Goal: Task Accomplishment & Management: Manage account settings

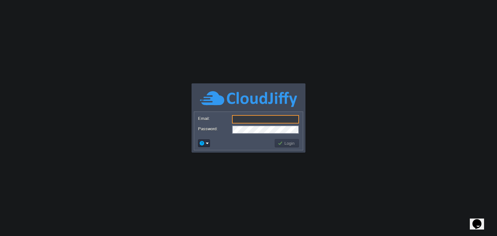
paste input "[EMAIL_ADDRESS][DOMAIN_NAME]"
type input "ranjan@technoarete.org"
click at [294, 144] on button "Login" at bounding box center [287, 144] width 19 height 6
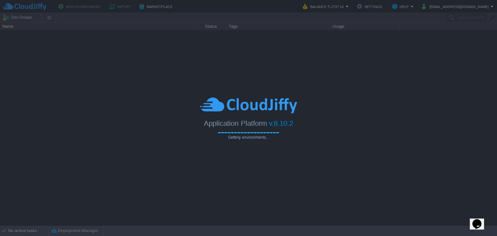
type input "Search (Ctrl+F)"
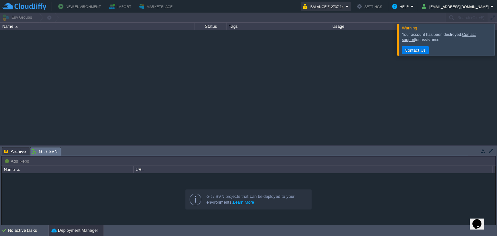
click at [346, 6] on button "Balance ₹-2737.14" at bounding box center [324, 7] width 43 height 8
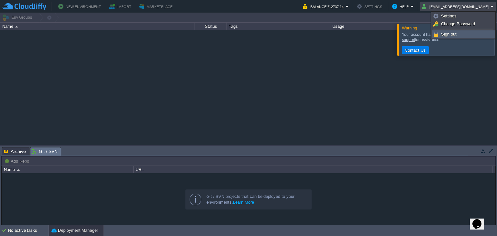
click at [452, 34] on span "Sign out" at bounding box center [449, 34] width 16 height 5
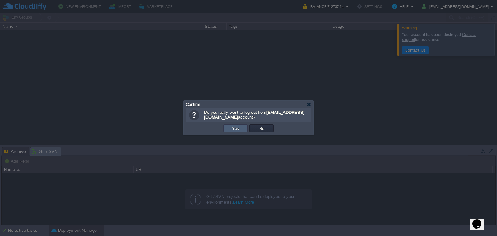
click at [244, 127] on td "Yes" at bounding box center [235, 129] width 24 height 8
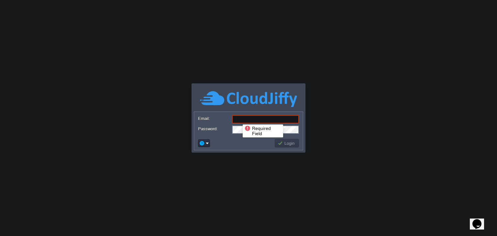
paste input "ranjan@technoarete.org"
type input "ranjan@technoarete.org"
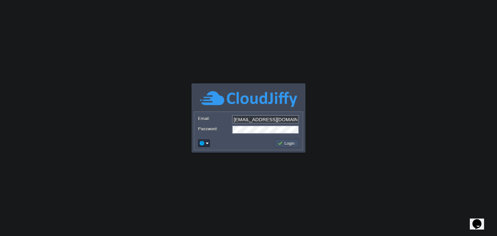
click at [292, 144] on button "Login" at bounding box center [287, 144] width 19 height 6
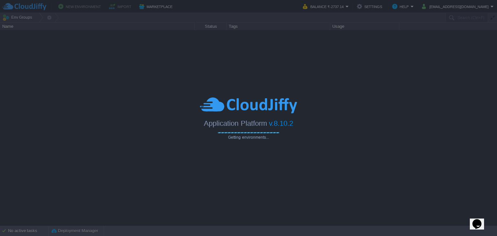
type input "Search (Ctrl+F)"
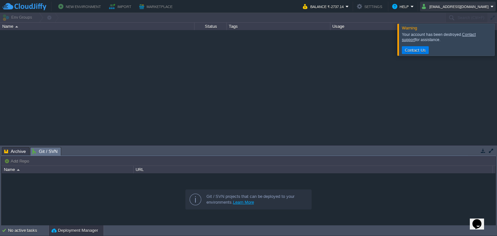
click at [464, 7] on button "ranjan@technoarete.org" at bounding box center [456, 7] width 69 height 8
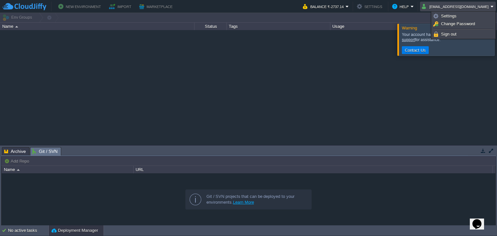
click at [448, 69] on div at bounding box center [248, 87] width 497 height 115
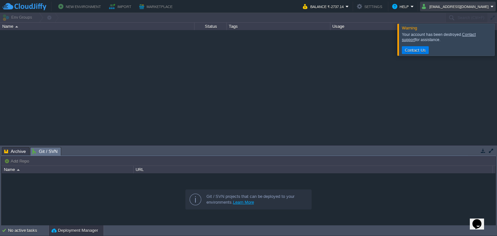
click at [468, 7] on button "ranjan@technoarete.org" at bounding box center [456, 7] width 69 height 8
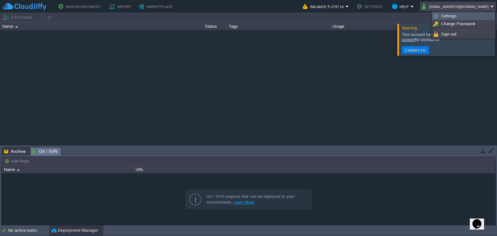
click at [460, 17] on link "Settings" at bounding box center [464, 16] width 62 height 7
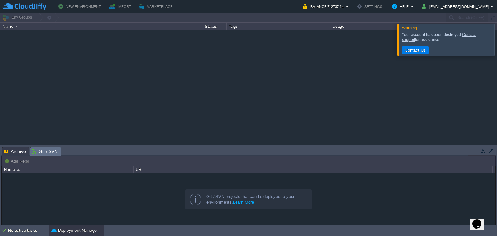
click at [497, 39] on div at bounding box center [505, 40] width 0 height 32
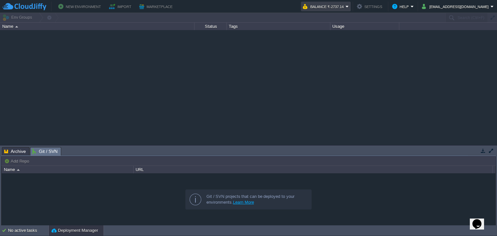
click at [351, 8] on td "Balance ₹-2737.14" at bounding box center [326, 7] width 50 height 10
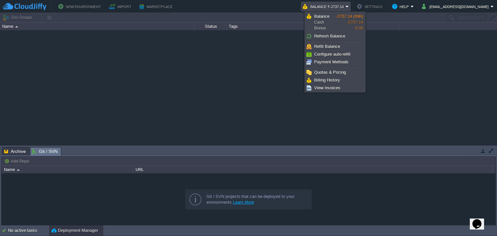
click at [383, 7] on button "Settings" at bounding box center [370, 7] width 27 height 8
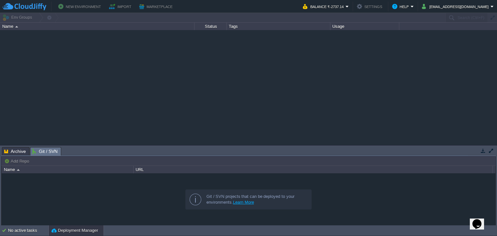
click at [383, 8] on button "Settings" at bounding box center [370, 7] width 27 height 8
click at [414, 5] on em "Help" at bounding box center [404, 7] width 22 height 8
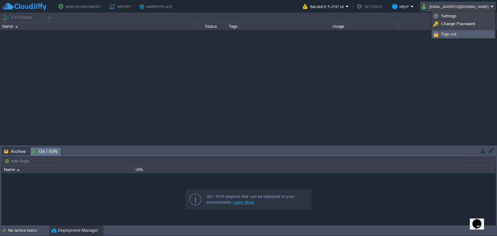
click at [448, 33] on span "Sign out" at bounding box center [449, 34] width 16 height 5
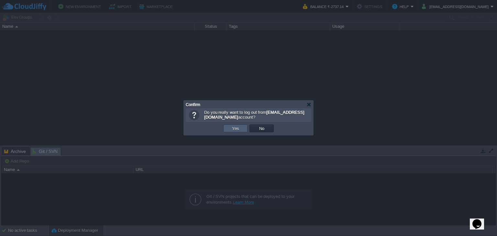
click at [241, 129] on td "Yes" at bounding box center [235, 129] width 24 height 8
